Goal: Task Accomplishment & Management: Manage account settings

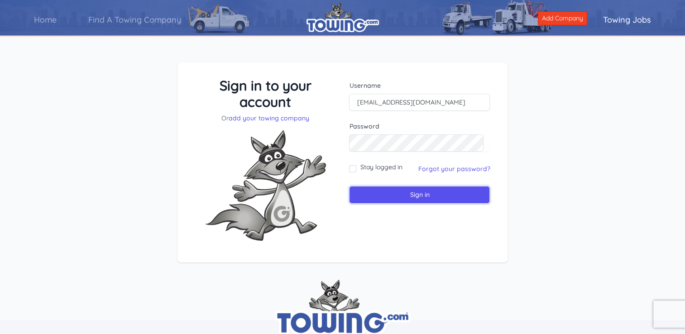
click at [416, 192] on input "Sign in" at bounding box center [419, 195] width 141 height 18
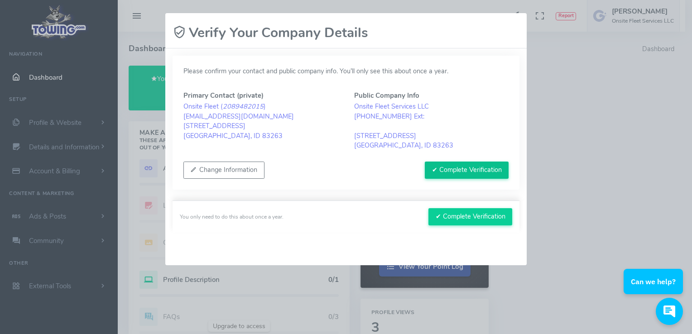
click at [457, 171] on button "✔ Complete Verification" at bounding box center [467, 170] width 84 height 17
